Goal: Obtain resource: Download file/media

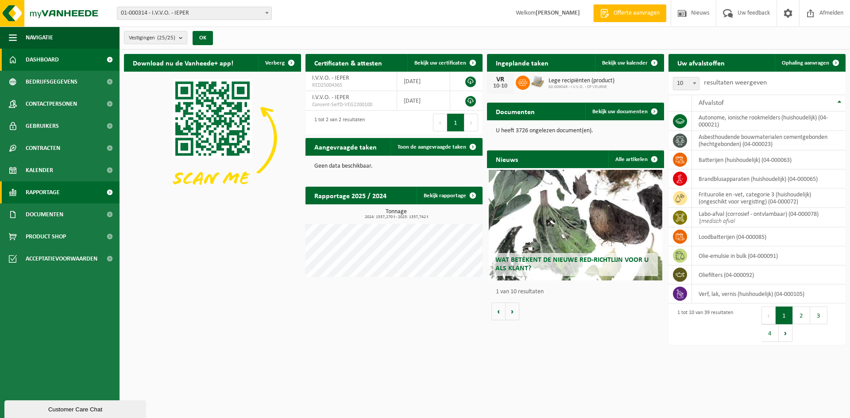
click at [112, 195] on span at bounding box center [110, 193] width 20 height 22
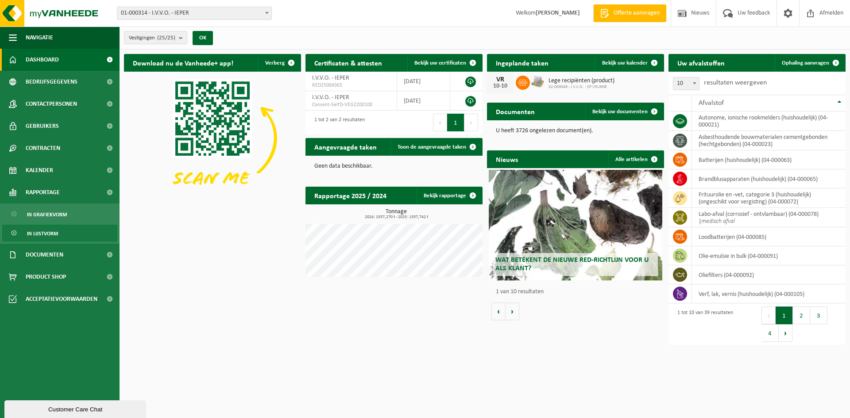
click at [29, 231] on span "In lijstvorm" at bounding box center [42, 233] width 31 height 17
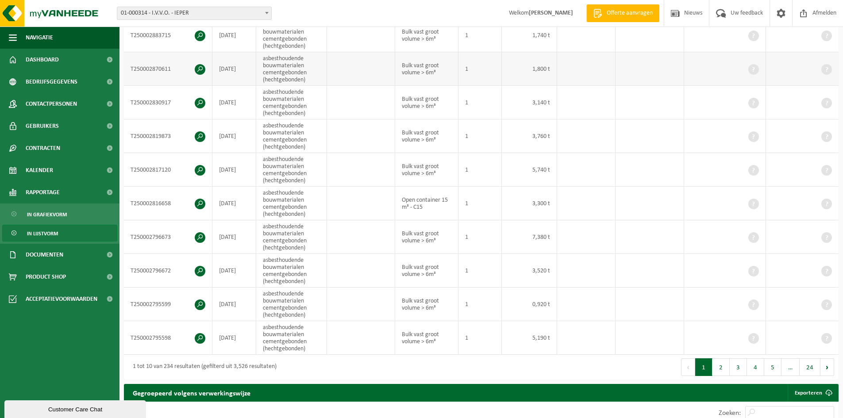
scroll to position [266, 0]
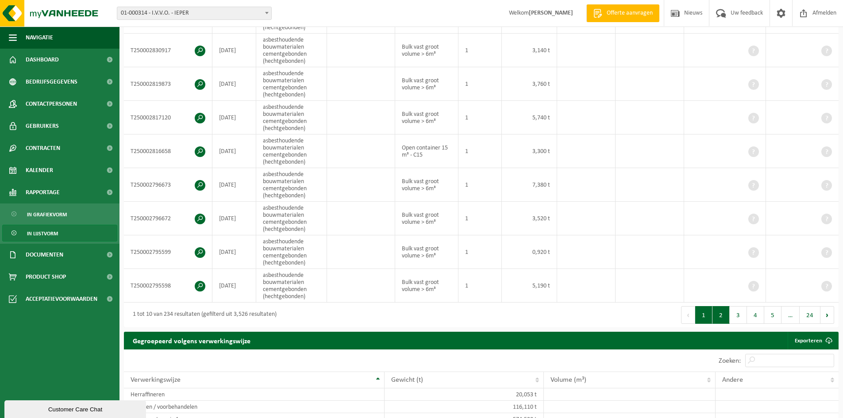
click at [730, 314] on button "2" at bounding box center [721, 315] width 17 height 18
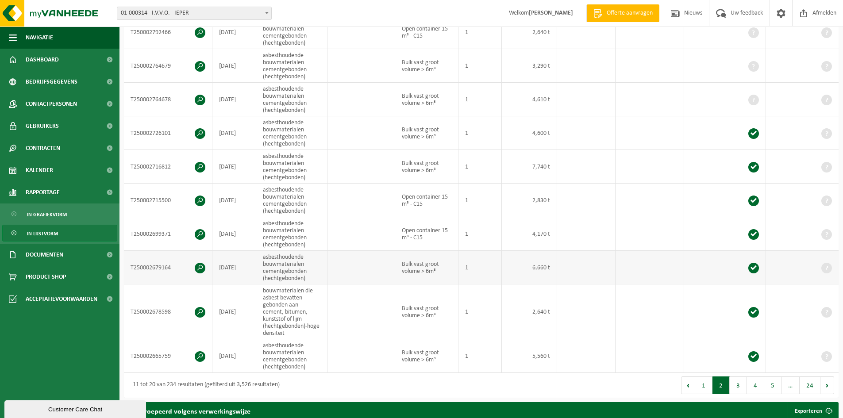
scroll to position [232, 0]
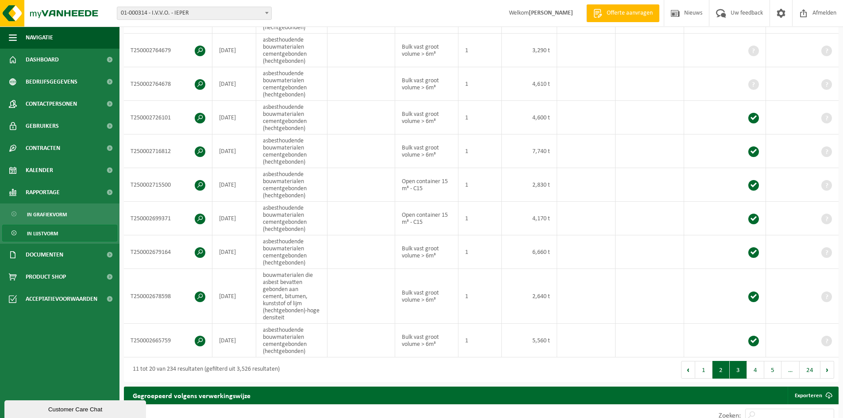
click at [741, 367] on button "3" at bounding box center [738, 370] width 17 height 18
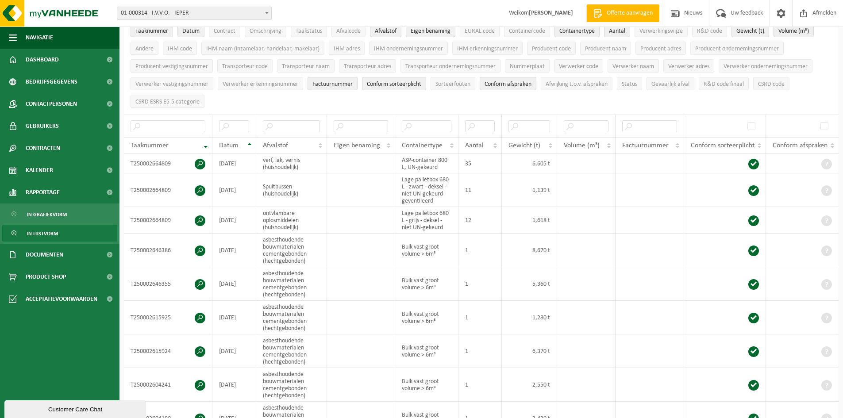
scroll to position [0, 0]
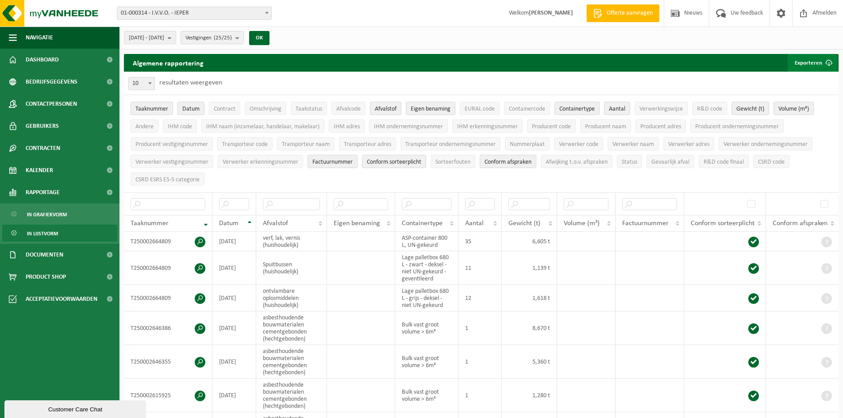
click at [815, 64] on button "Exporteren" at bounding box center [813, 63] width 50 height 18
click at [641, 85] on div "10 25 50 100 10 resultaten weergeven" at bounding box center [481, 83] width 715 height 23
click at [232, 37] on count "(25/25)" at bounding box center [223, 38] width 18 height 6
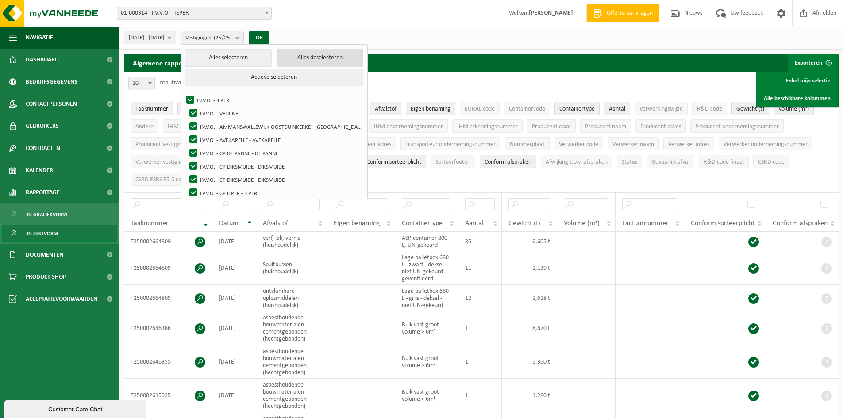
click at [342, 56] on button "Alles deselecteren" at bounding box center [320, 58] width 87 height 18
checkbox input "false"
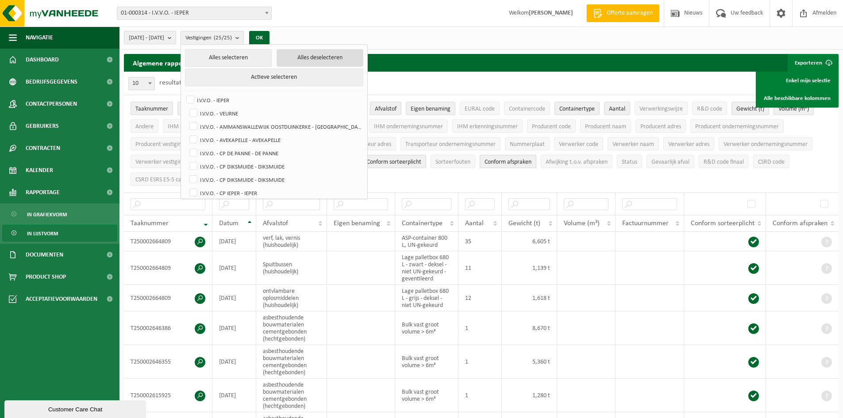
checkbox input "false"
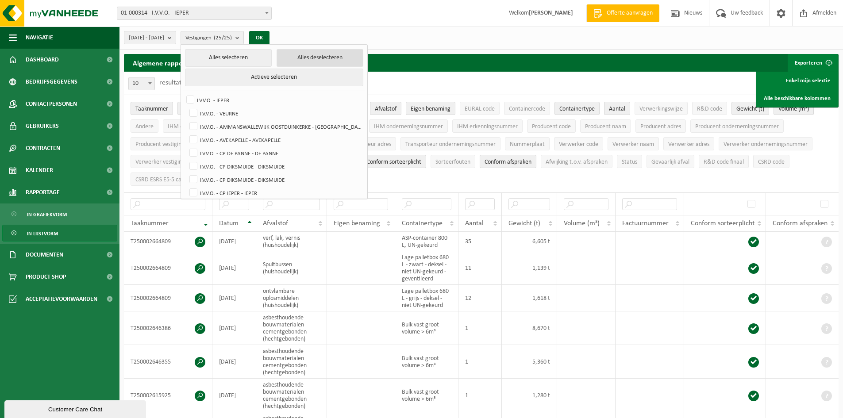
checkbox input "false"
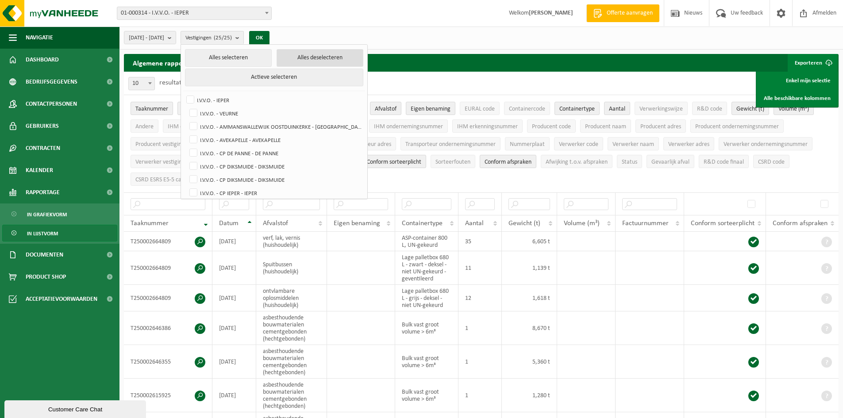
checkbox input "false"
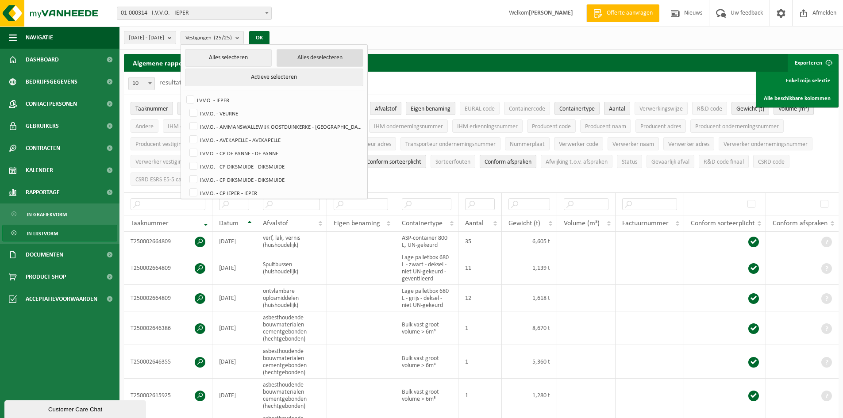
checkbox input "false"
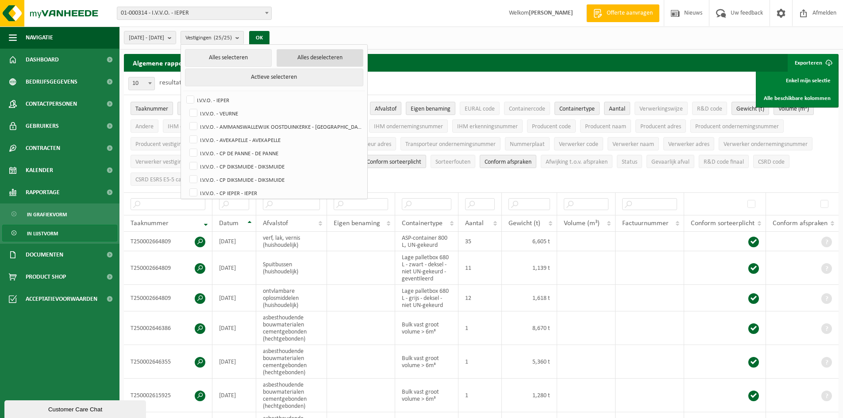
checkbox input "false"
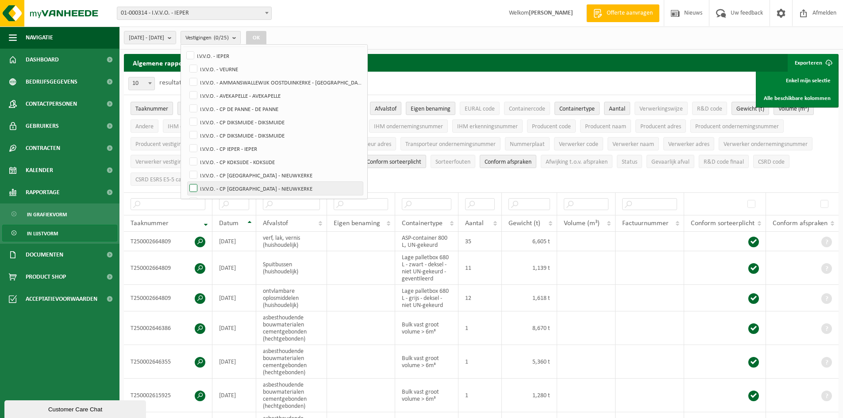
scroll to position [89, 0]
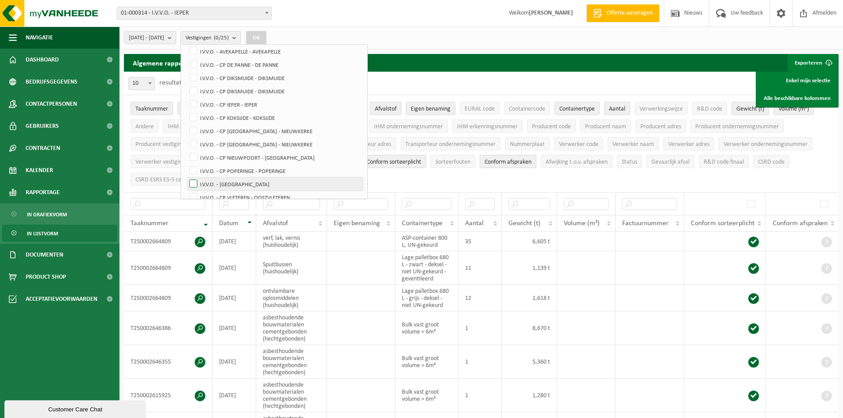
click at [302, 184] on label "I.V.V.O. - [GEOGRAPHIC_DATA]" at bounding box center [275, 184] width 175 height 13
click at [186, 178] on input "I.V.V.O. - [GEOGRAPHIC_DATA]" at bounding box center [186, 177] width 0 height 0
checkbox input "true"
click at [301, 16] on div "Vestiging: 01-000314 - I.V.V.O. - IEPER 02-008797 - I.V.V.O. - VEURNE 10-742074…" at bounding box center [421, 13] width 843 height 27
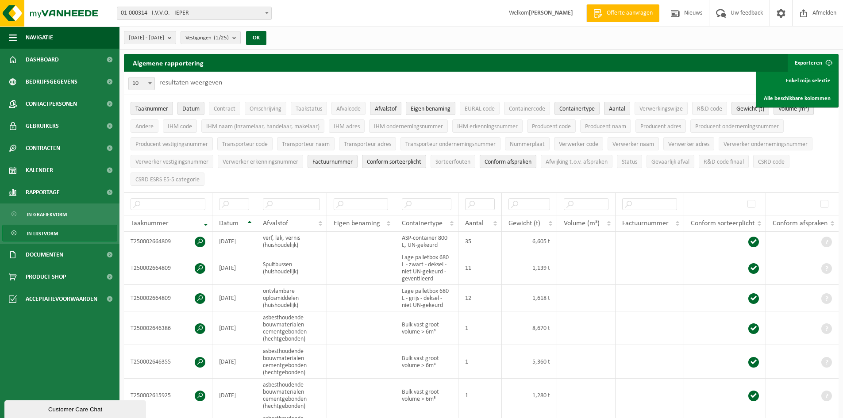
click at [200, 33] on div "2025-05-01 - 2025-10-03 Huidige maand Vorige maand Laatste 6 maanden Huidig jaa…" at bounding box center [198, 37] width 157 height 19
click at [176, 39] on b "submit" at bounding box center [172, 37] width 8 height 12
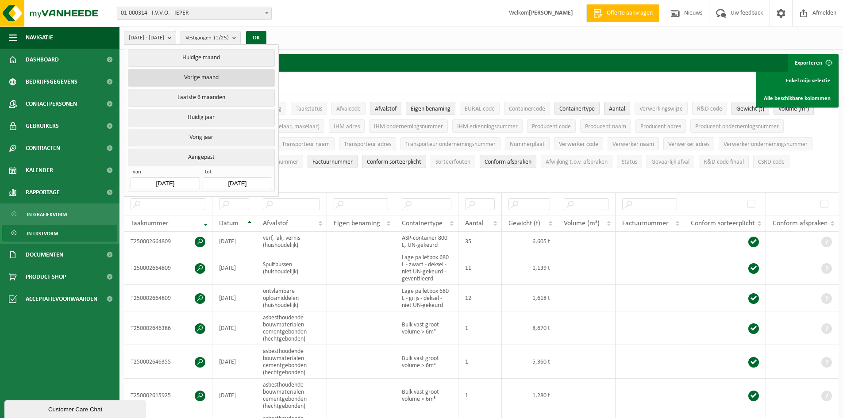
click at [211, 80] on button "Vorige maand" at bounding box center [201, 78] width 147 height 18
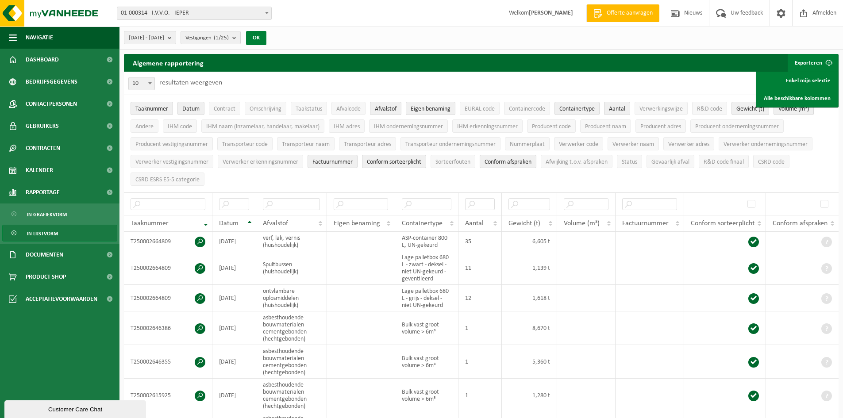
click at [267, 37] on button "OK" at bounding box center [256, 38] width 20 height 14
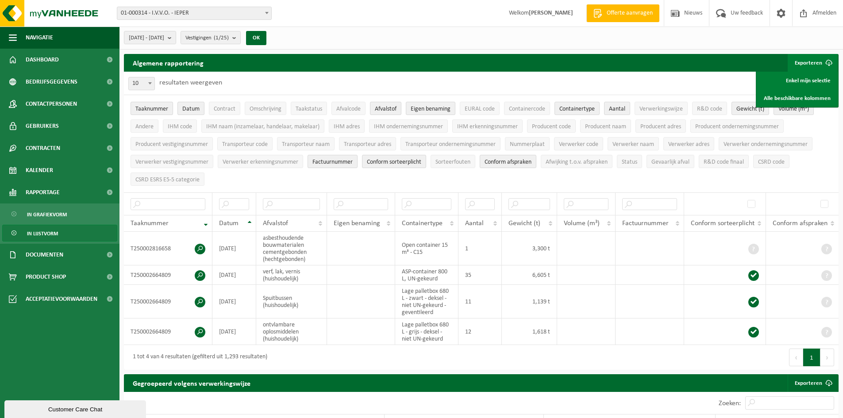
click at [677, 85] on div "10 25 50 100 10 resultaten weergeven" at bounding box center [481, 83] width 715 height 23
click at [744, 42] on div "2025-09-01 - 2025-09-30 Huidige maand Vorige maand Laatste 6 maanden Huidig jaa…" at bounding box center [482, 38] width 724 height 23
click at [803, 77] on link "Enkel mijn selectie" at bounding box center [797, 81] width 80 height 18
